Goal: Find specific page/section: Find specific page/section

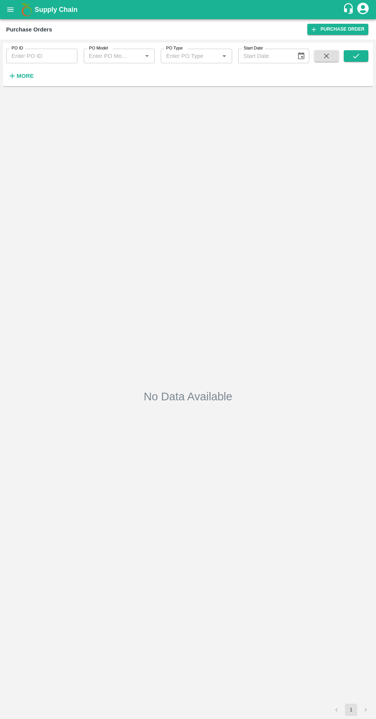
click at [15, 74] on icon "button" at bounding box center [12, 76] width 8 height 8
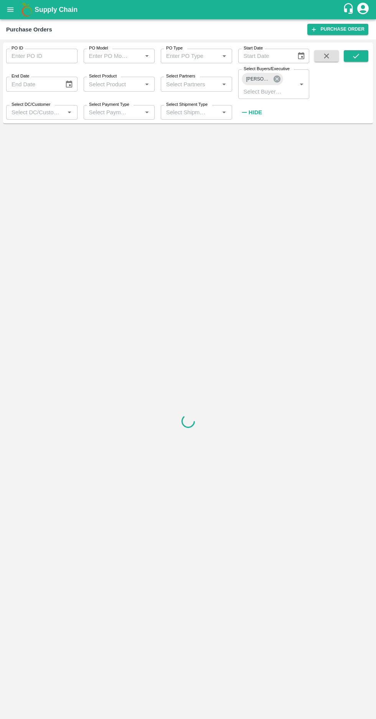
click at [276, 79] on icon at bounding box center [277, 79] width 8 height 8
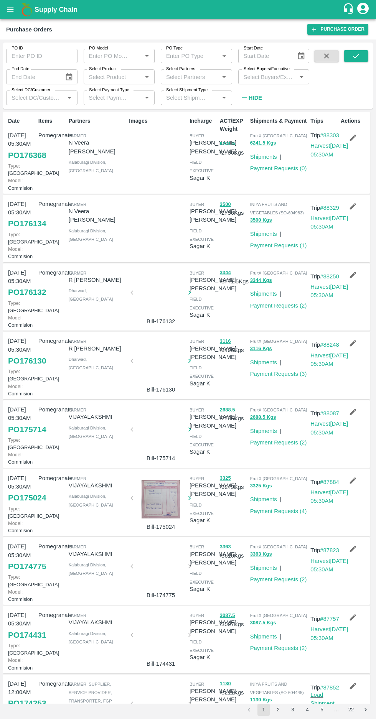
click at [259, 71] on label "Select Buyers/Executive" at bounding box center [266, 69] width 46 height 6
click at [259, 72] on input "Select Buyers/Executive" at bounding box center [267, 77] width 54 height 10
type input "The"
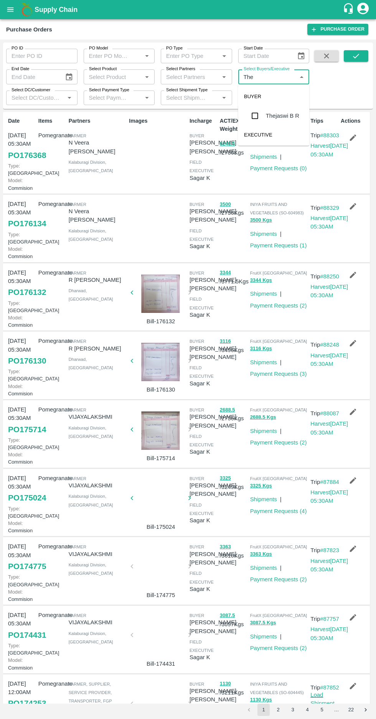
click at [255, 120] on input "checkbox" at bounding box center [254, 115] width 15 height 15
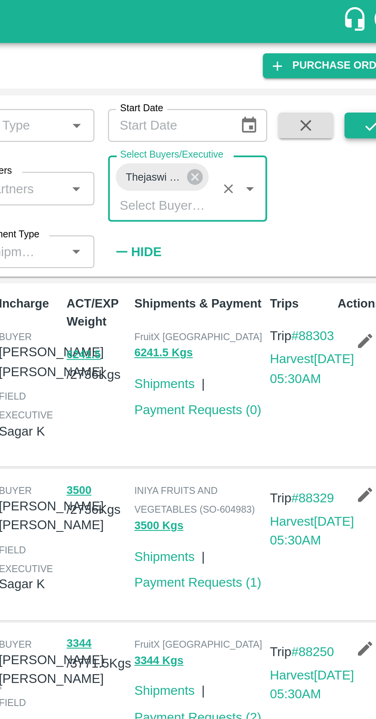
click at [350, 57] on button "submit" at bounding box center [355, 55] width 25 height 11
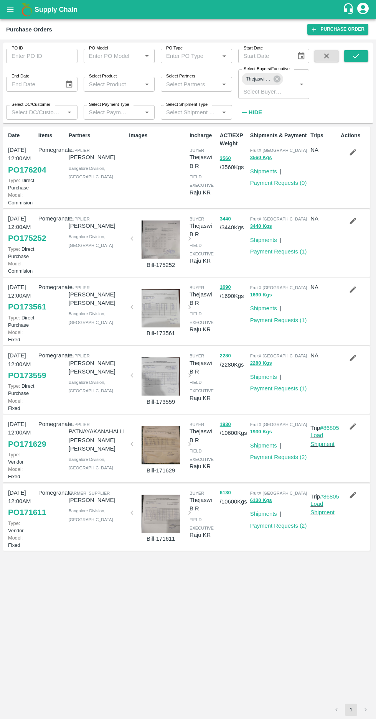
click at [23, 175] on link "PO 176204" at bounding box center [27, 170] width 38 height 14
